Goal: Transaction & Acquisition: Subscribe to service/newsletter

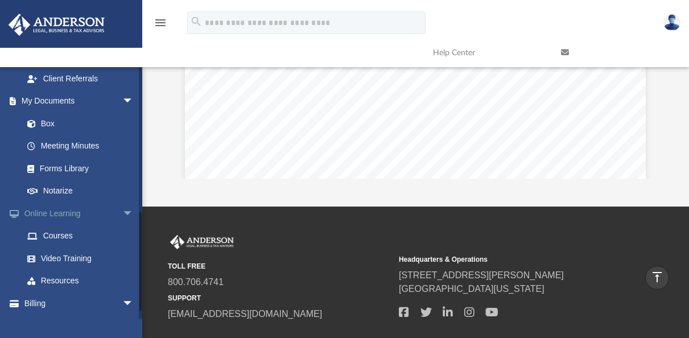
scroll to position [356, 0]
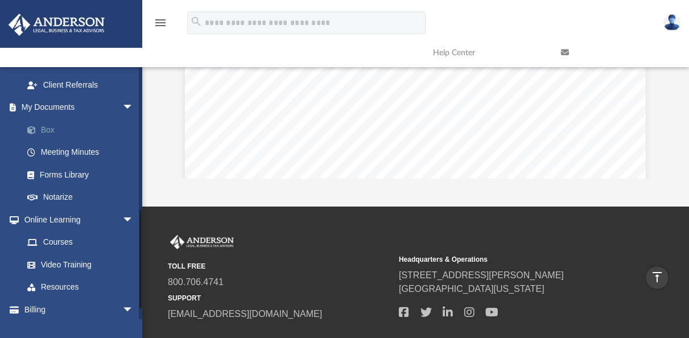
click at [48, 129] on link "Box" at bounding box center [83, 129] width 135 height 23
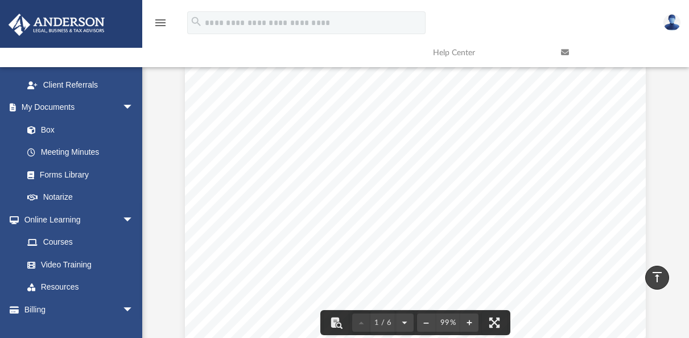
scroll to position [0, 0]
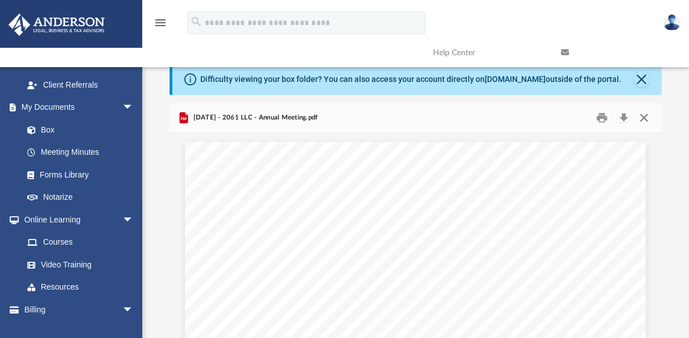
click at [643, 118] on button "Close" at bounding box center [644, 118] width 20 height 18
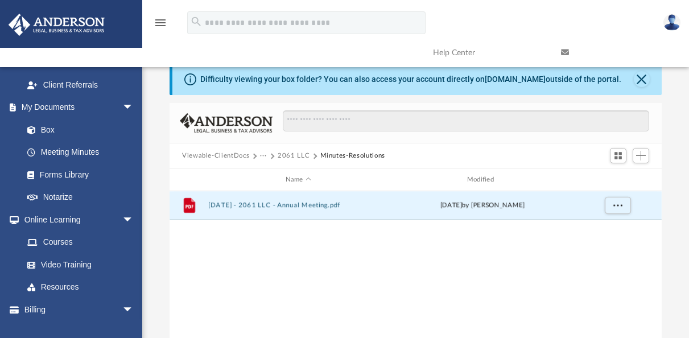
click at [260, 156] on button "···" at bounding box center [263, 156] width 7 height 10
click at [262, 156] on button "···" at bounding box center [263, 156] width 7 height 10
click at [284, 157] on button "2061 LLC" at bounding box center [294, 156] width 32 height 10
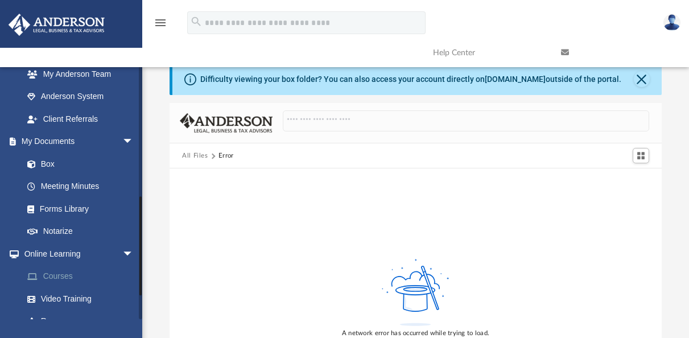
scroll to position [315, 0]
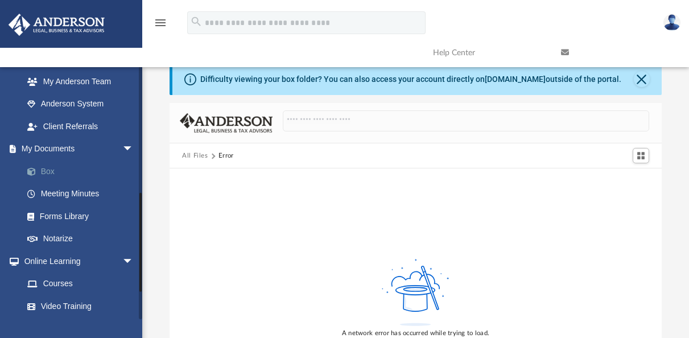
click at [51, 175] on link "Box" at bounding box center [83, 171] width 135 height 23
click at [48, 171] on link "Box" at bounding box center [83, 171] width 135 height 23
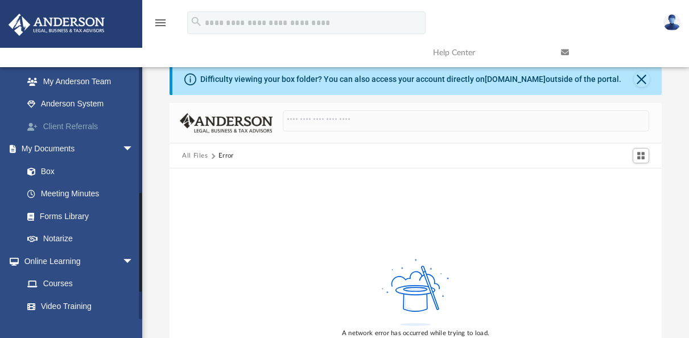
click at [59, 126] on link "Client Referrals" at bounding box center [83, 126] width 135 height 23
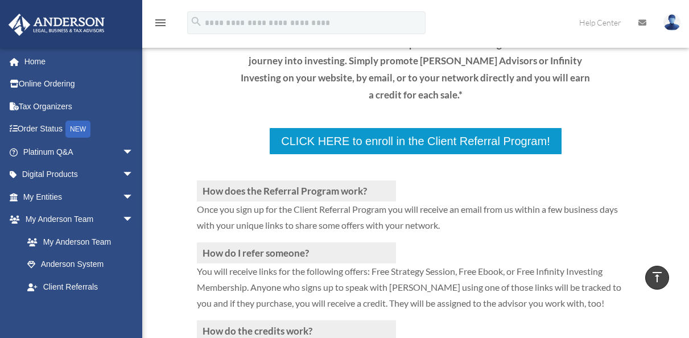
scroll to position [169, 0]
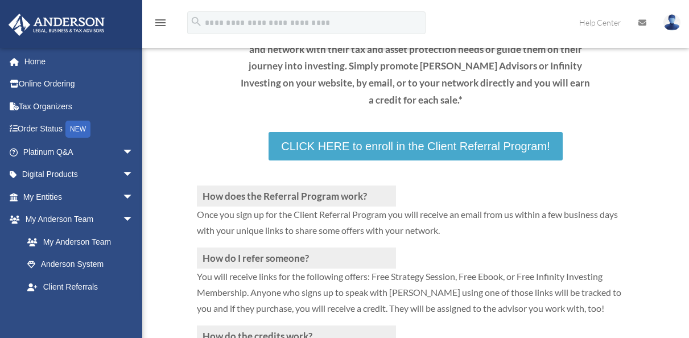
click at [368, 148] on link "CLICK HERE to enroll in the Client Referral Program!" at bounding box center [416, 146] width 294 height 28
